Goal: Communication & Community: Ask a question

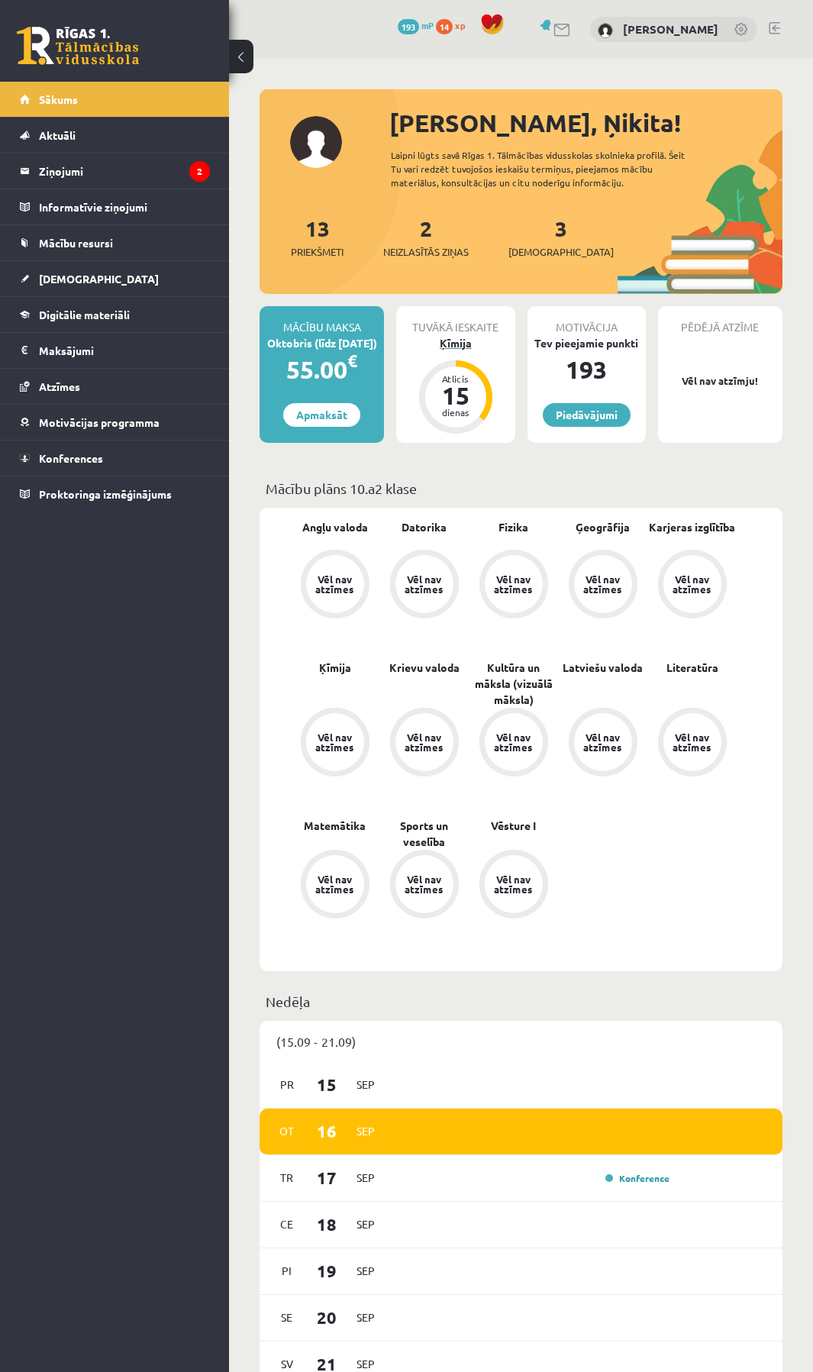
click at [456, 342] on div "Ķīmija" at bounding box center [455, 343] width 118 height 16
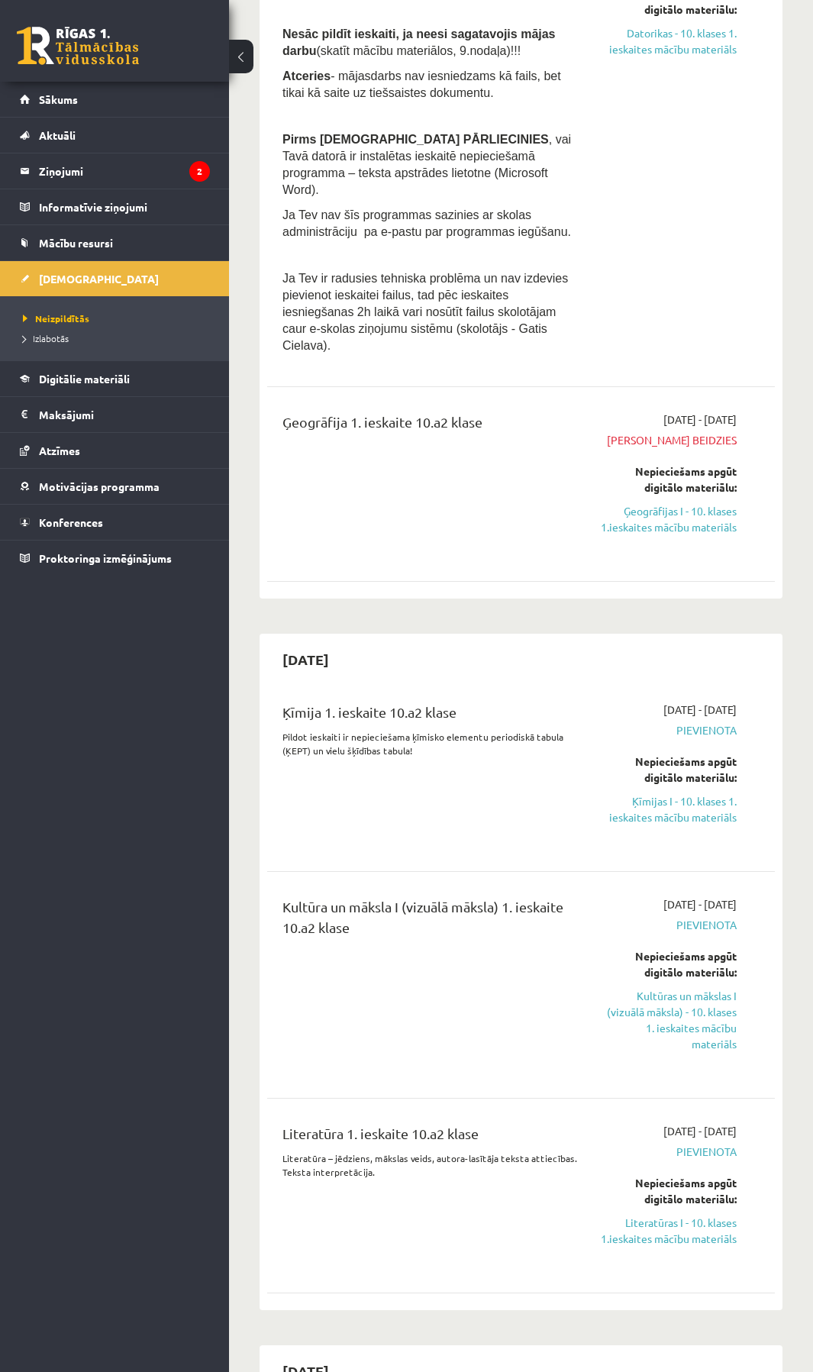
scroll to position [458, 0]
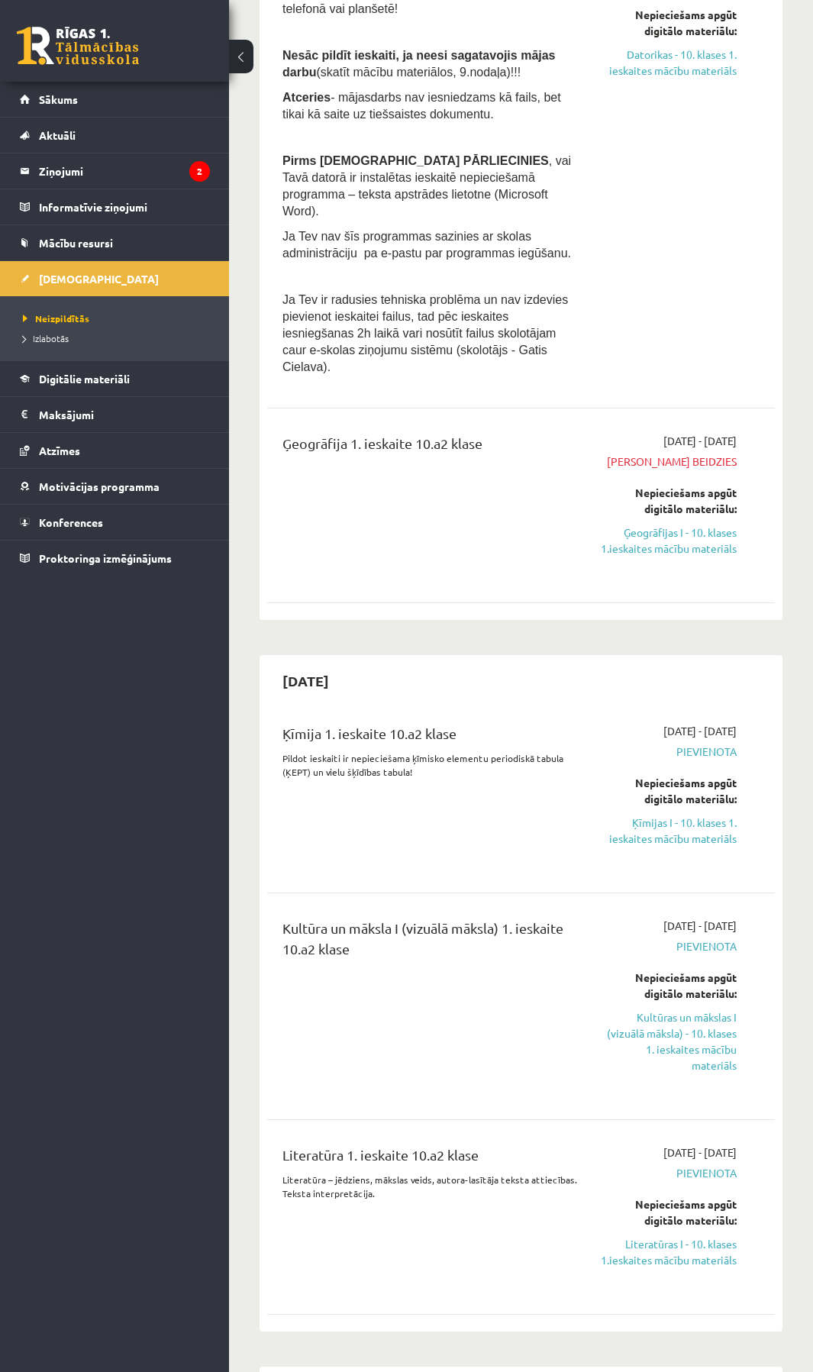
drag, startPoint x: 389, startPoint y: 363, endPoint x: 299, endPoint y: 355, distance: 89.7
click at [387, 363] on div "Datorika 1. ieskaite 10.a2 klase Ieskaite jāpilda , TIKAI izmantojot datoru , n…" at bounding box center [521, 169] width 508 height 459
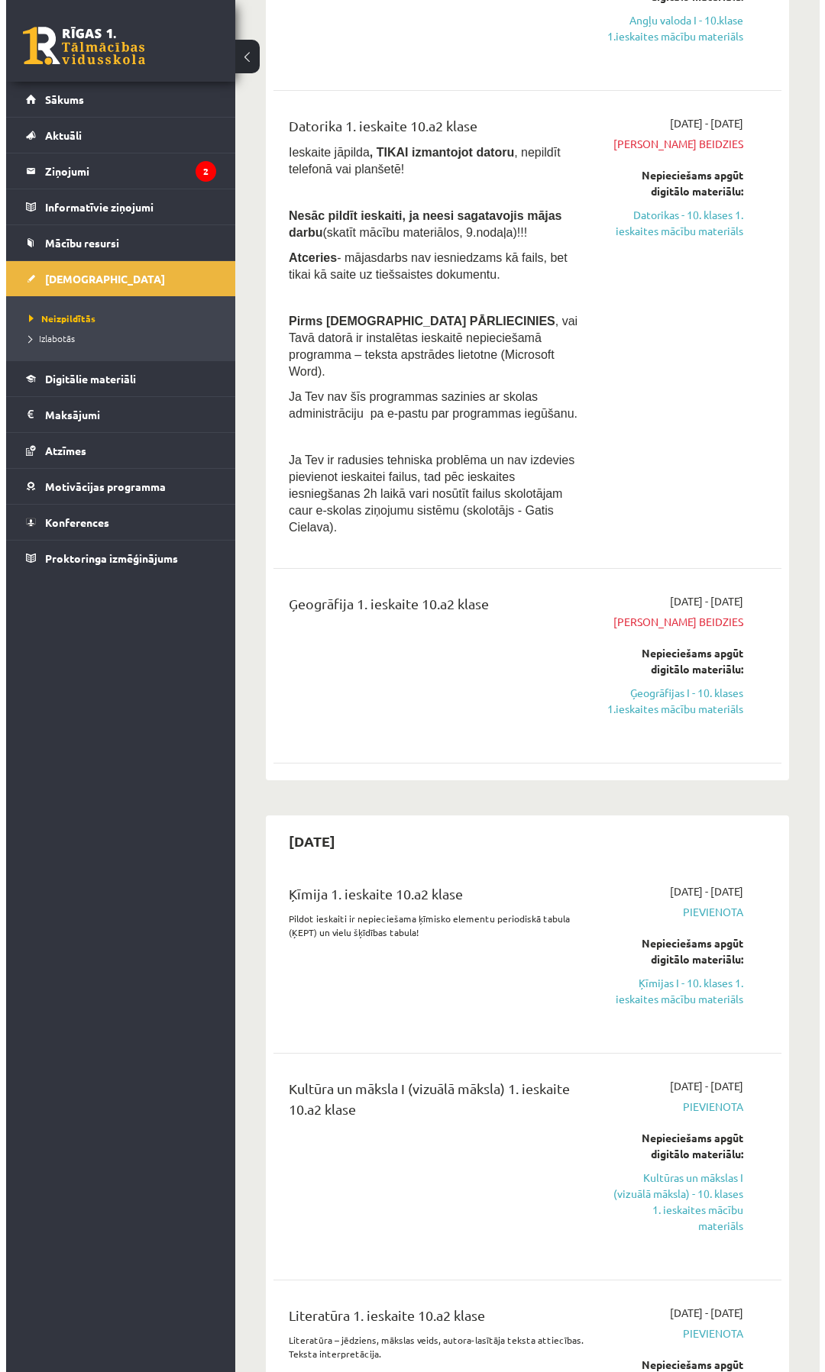
scroll to position [0, 0]
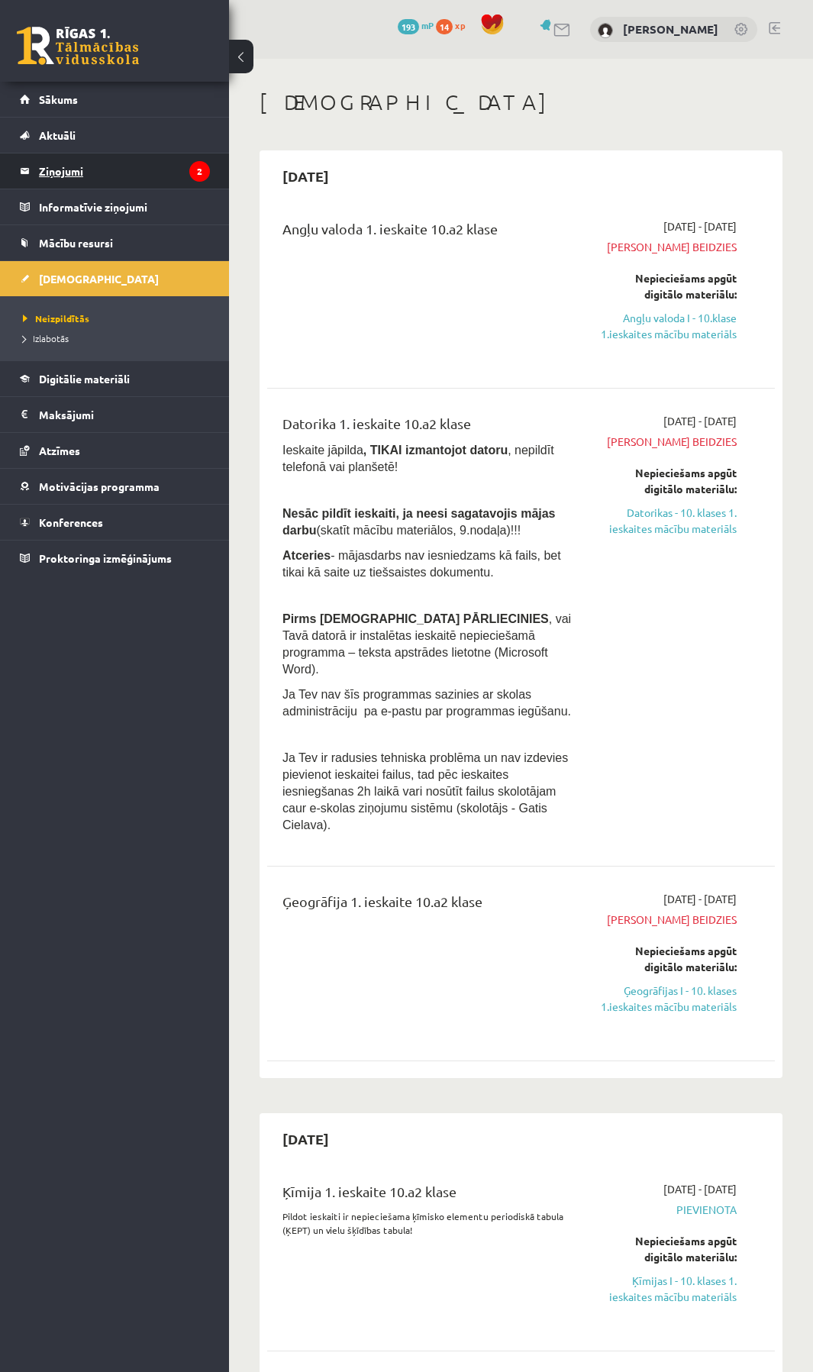
click at [69, 174] on legend "Ziņojumi 2" at bounding box center [124, 170] width 171 height 35
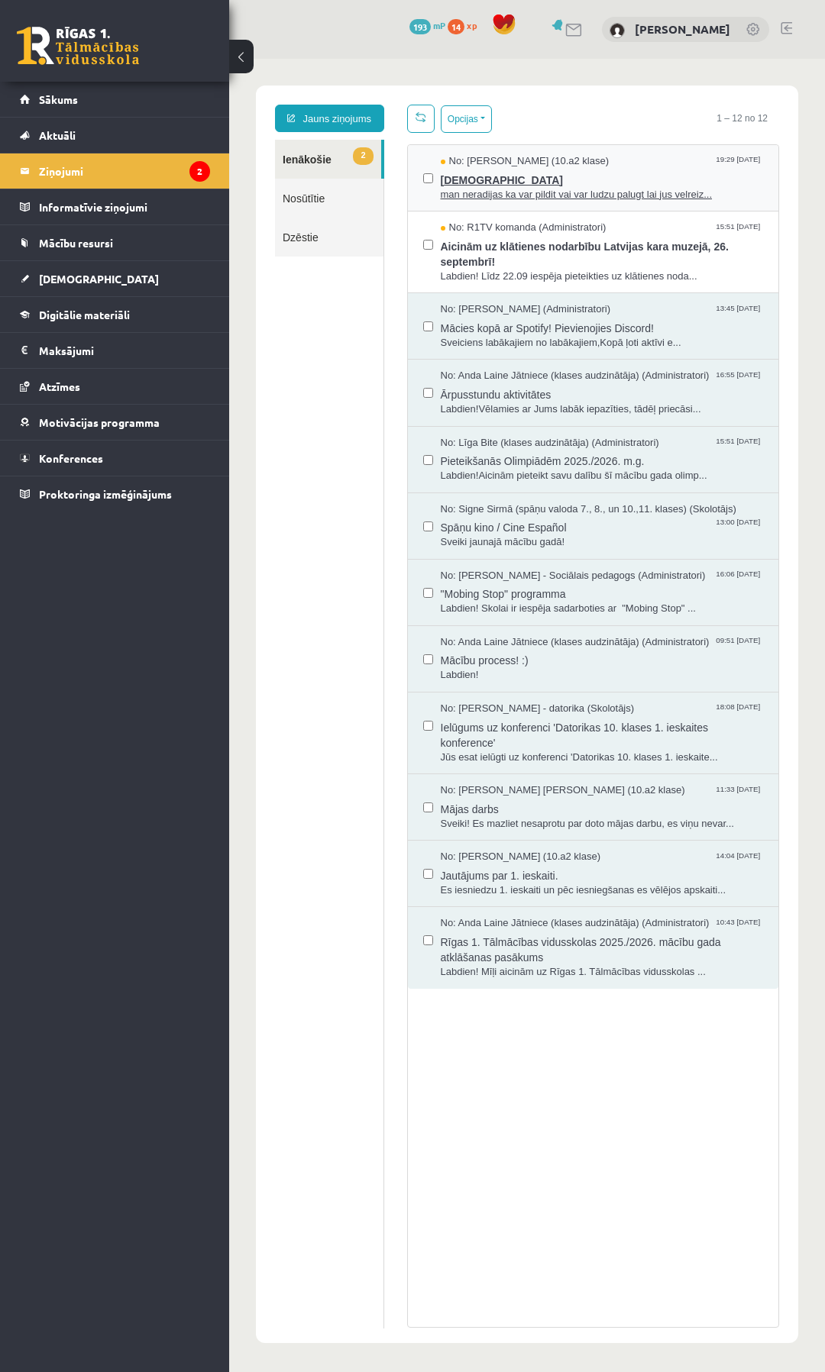
click at [453, 190] on span "man neradijas ka var pildit vai var ludzu palugt lai jus velreiz..." at bounding box center [602, 195] width 323 height 15
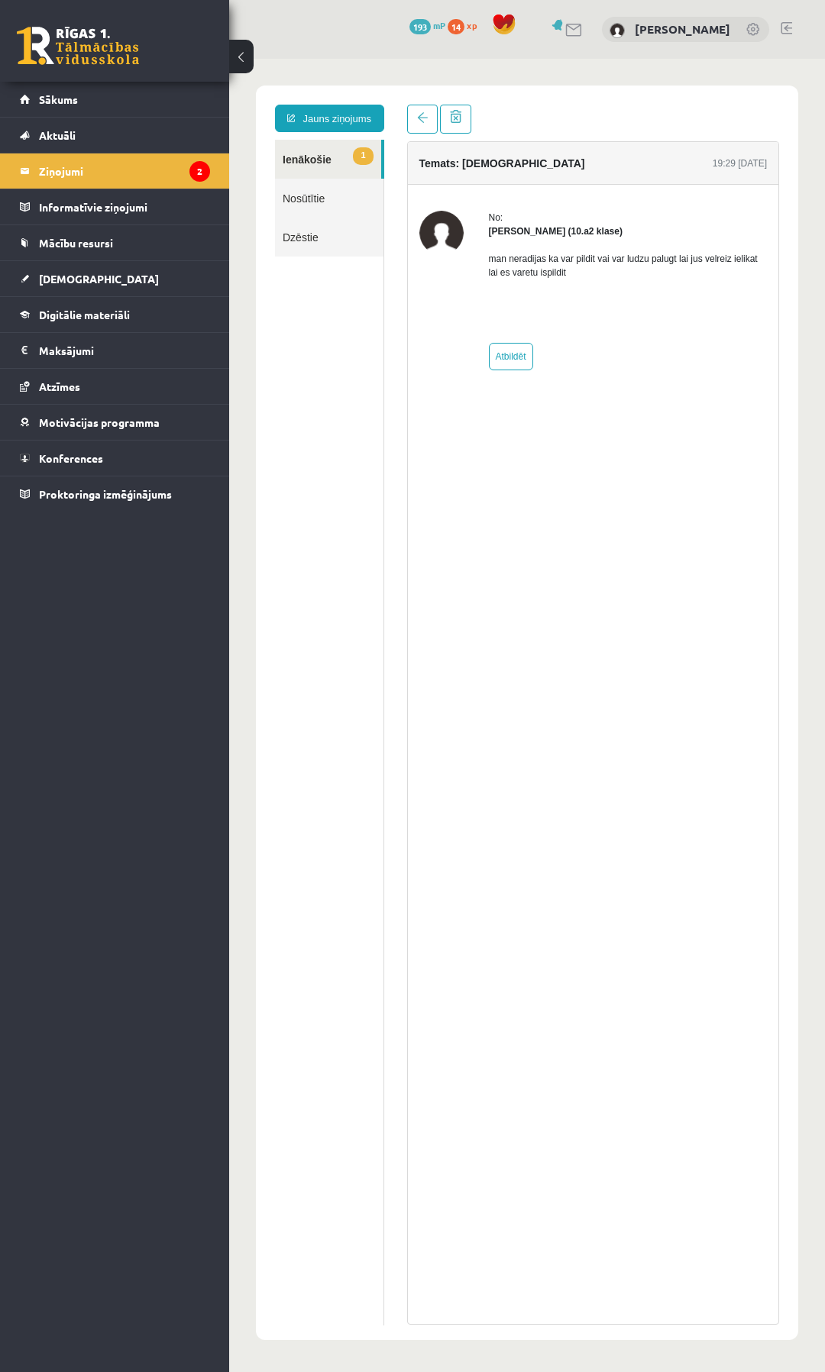
click at [453, 190] on div "No: [PERSON_NAME] (10.a2 klase) man neradijas ka var pildit vai var ludzu palug…" at bounding box center [593, 291] width 371 height 212
click at [291, 156] on link "1 Ienākošie" at bounding box center [328, 159] width 106 height 39
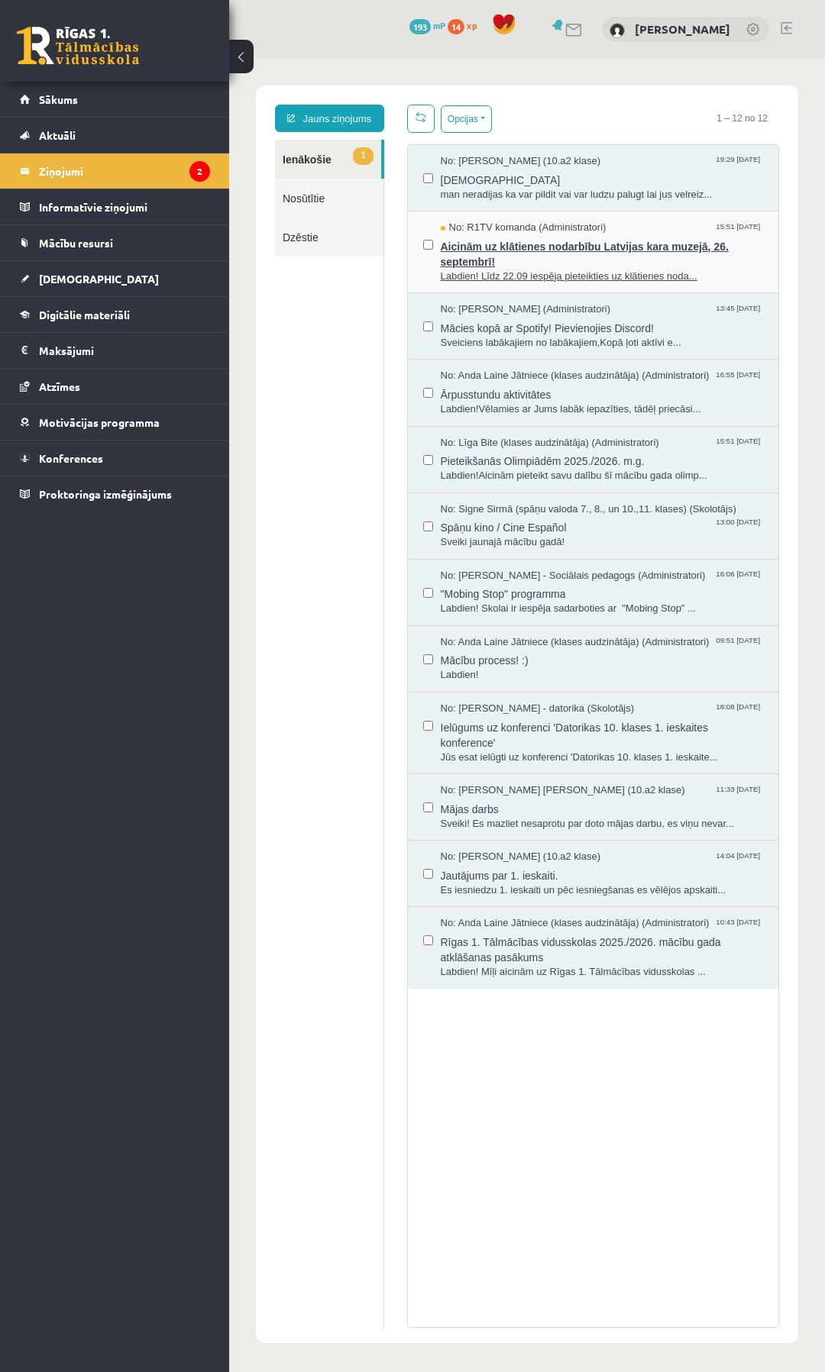
click at [469, 258] on span "Aicinām uz klātienes nodarbību Latvijas kara muzejā, 26. septembrī!" at bounding box center [602, 252] width 323 height 34
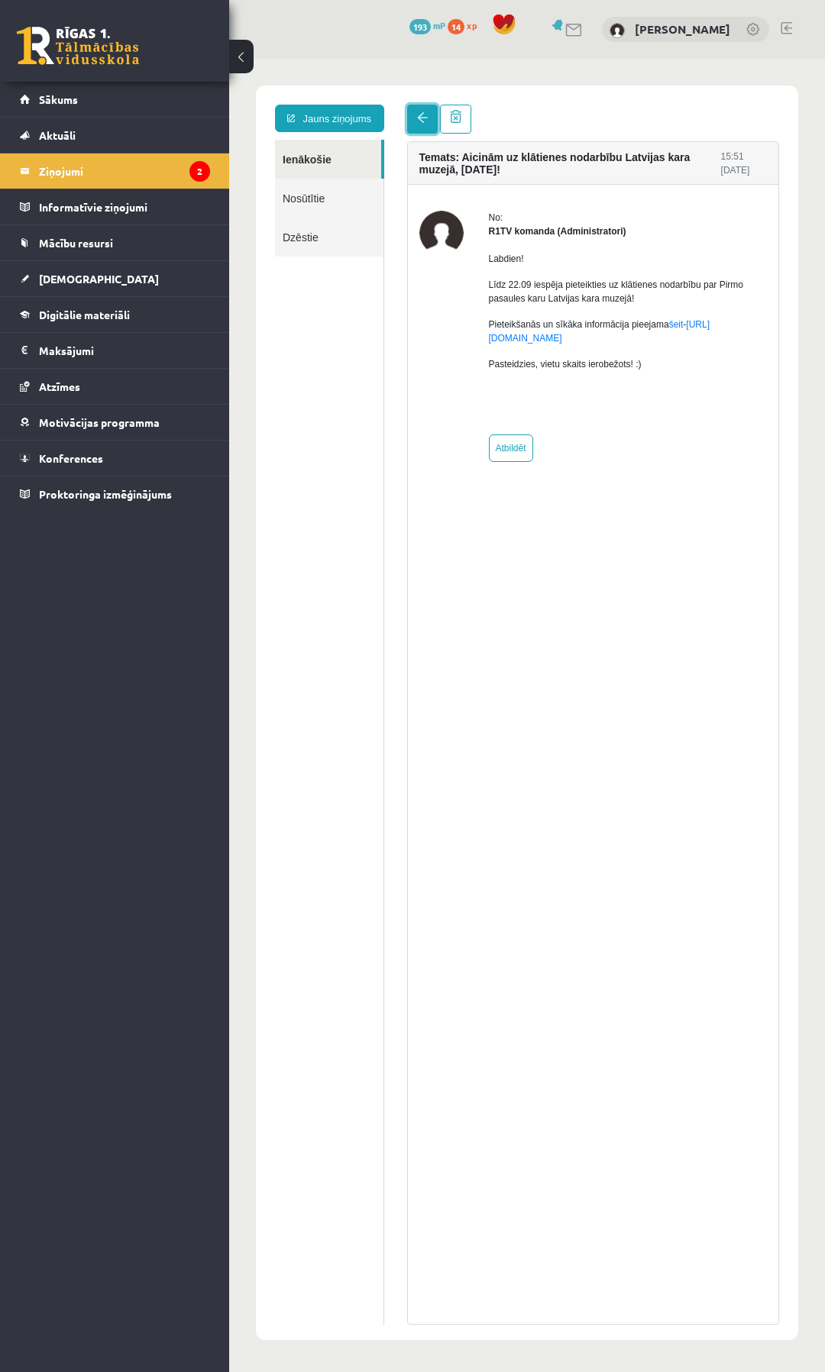
click at [425, 120] on span at bounding box center [422, 117] width 11 height 11
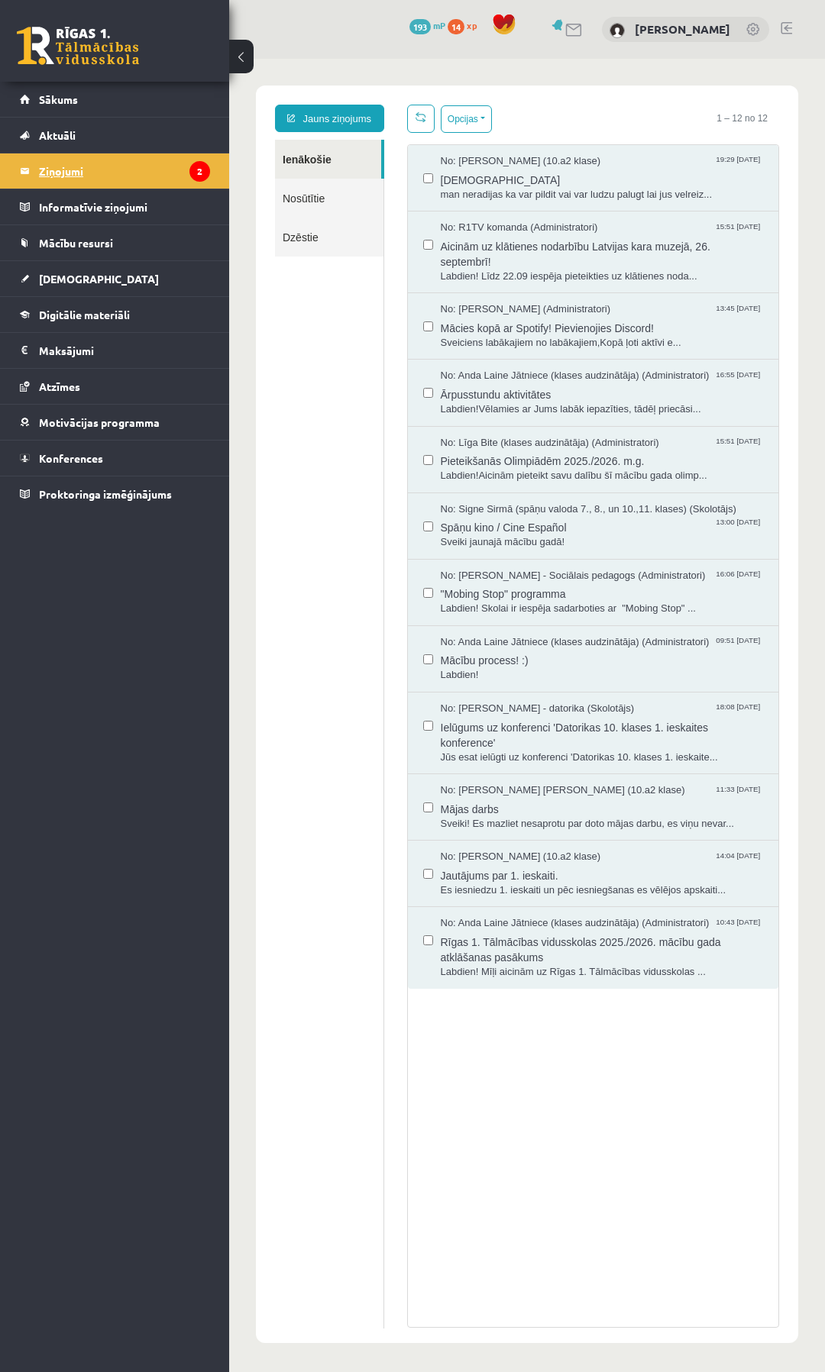
click at [58, 165] on legend "Ziņojumi 2" at bounding box center [124, 170] width 171 height 35
